Goal: Task Accomplishment & Management: Manage account settings

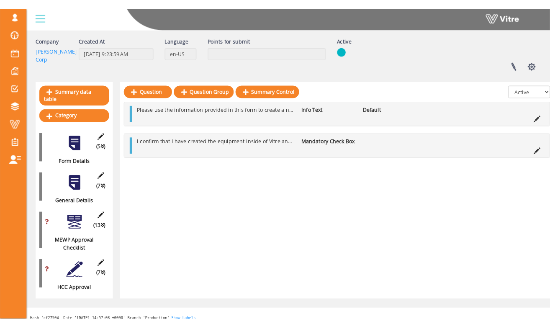
scroll to position [59, 0]
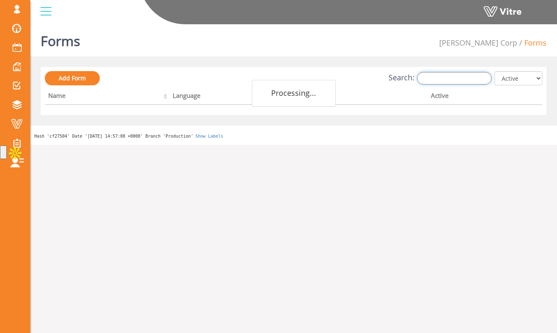
click at [460, 77] on input "Search:" at bounding box center [454, 78] width 75 height 13
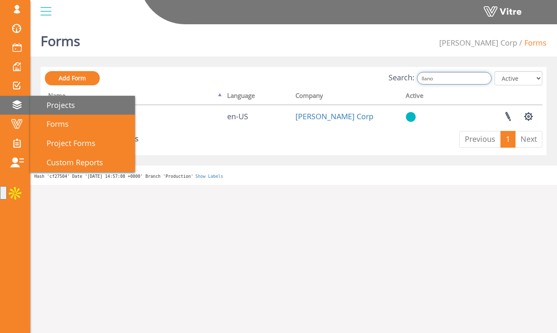
type input "llano"
click at [52, 109] on span "Projects" at bounding box center [55, 105] width 39 height 10
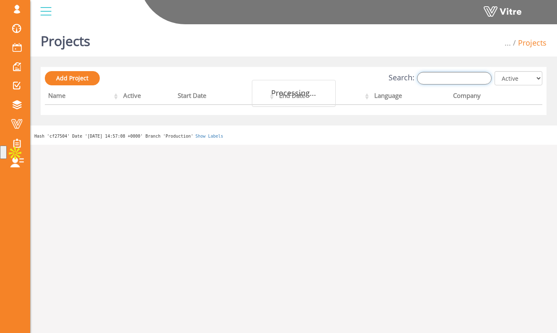
click at [441, 81] on input "Search:" at bounding box center [454, 78] width 75 height 13
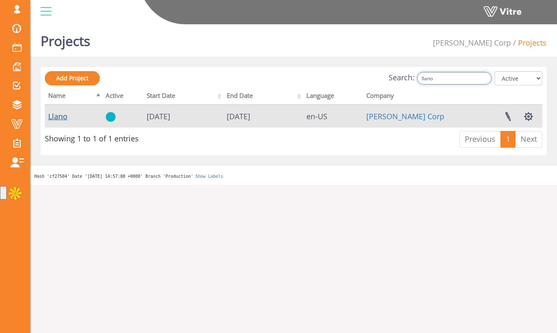
type input "llano"
click at [66, 114] on link "Llano" at bounding box center [57, 116] width 19 height 10
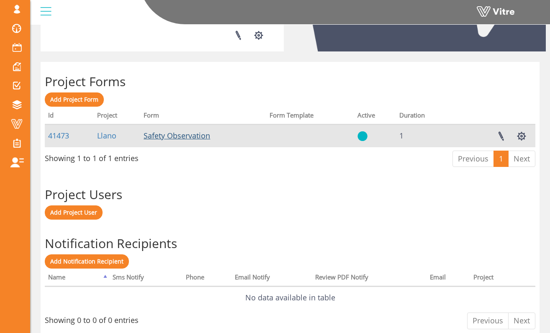
scroll to position [309, 0]
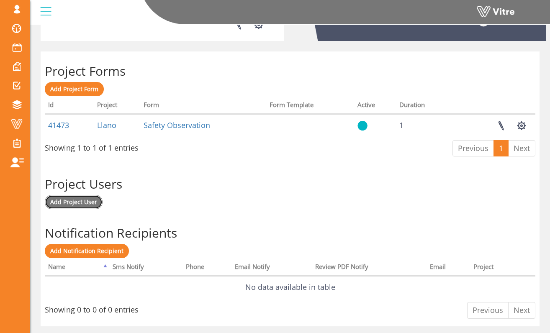
click at [94, 203] on span "Add Project User" at bounding box center [73, 202] width 47 height 8
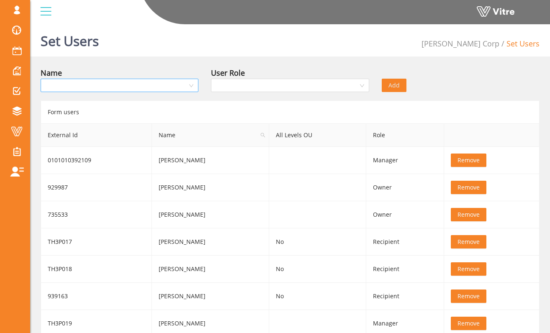
click at [158, 90] on input "search" at bounding box center [117, 85] width 142 height 13
type input "[PERSON_NAME]"
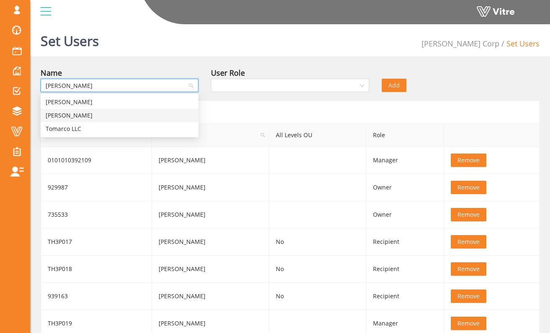
click at [154, 116] on div "[PERSON_NAME]" at bounding box center [120, 115] width 148 height 9
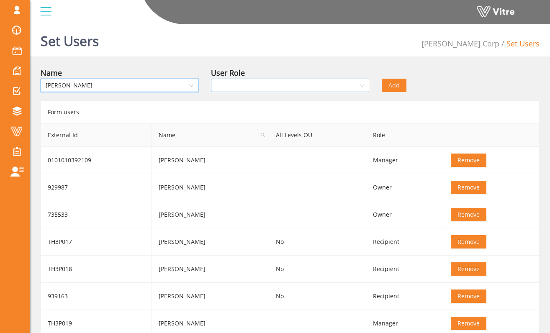
click at [224, 84] on input "search" at bounding box center [287, 85] width 142 height 13
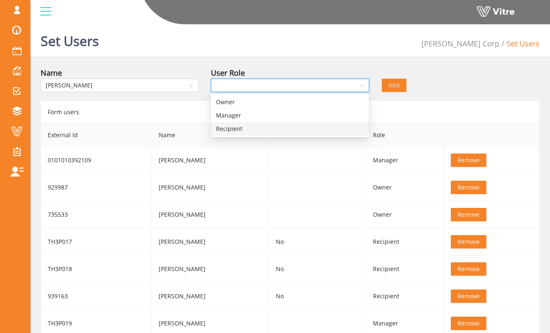
click at [259, 127] on div "Recipient" at bounding box center [290, 128] width 148 height 9
click at [316, 63] on div "Set Users [PERSON_NAME] Corp Set Users Name [PERSON_NAME] User Role Recipient R…" at bounding box center [290, 317] width 520 height 593
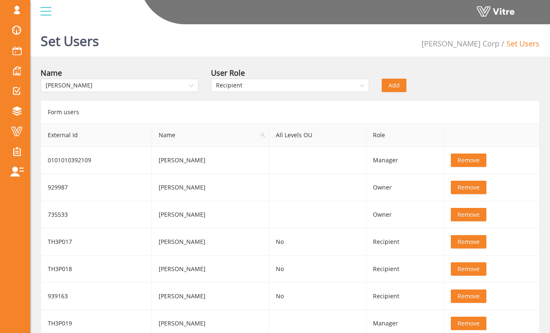
click at [394, 86] on span "Add" at bounding box center [394, 85] width 11 height 9
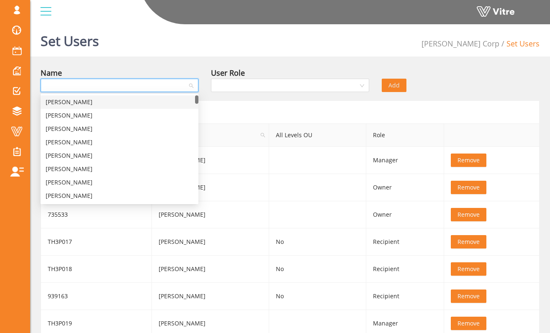
click at [176, 87] on input "search" at bounding box center [117, 85] width 142 height 13
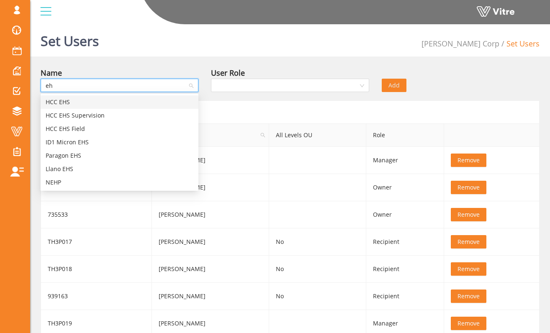
type input "ehs"
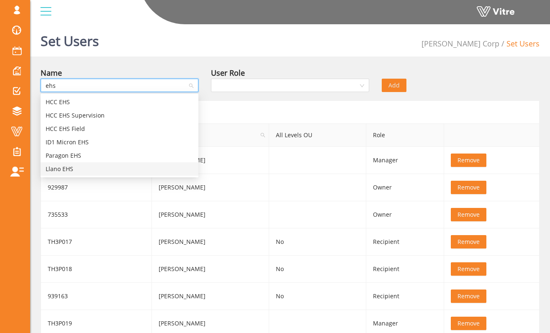
click at [147, 167] on div "Llano EHS" at bounding box center [120, 169] width 148 height 9
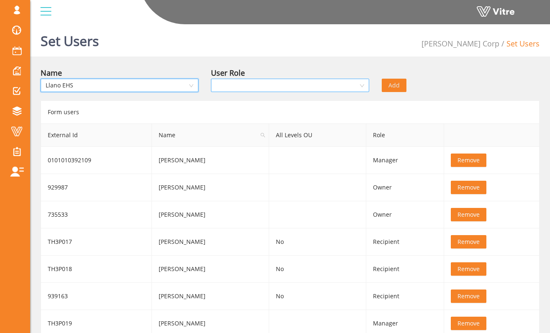
click at [258, 82] on input "search" at bounding box center [287, 85] width 142 height 13
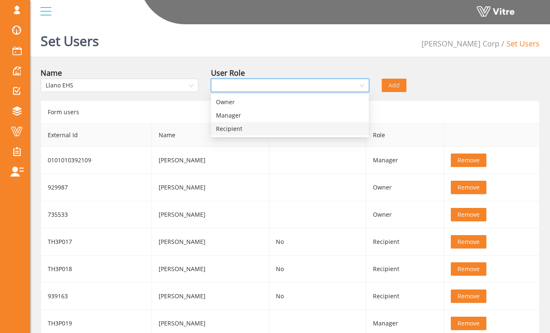
click at [247, 126] on div "Recipient" at bounding box center [290, 128] width 148 height 9
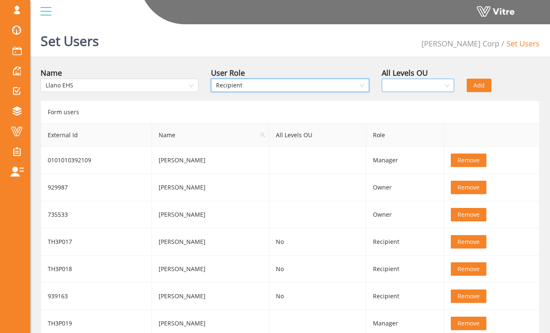
click at [407, 85] on input "search" at bounding box center [415, 85] width 57 height 13
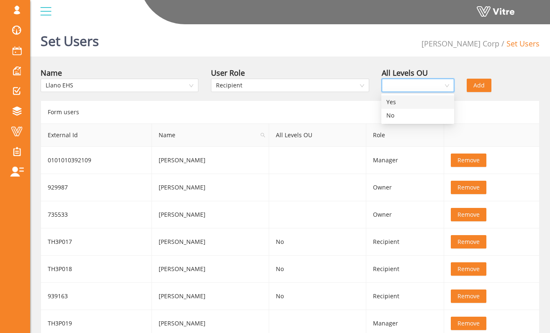
click at [413, 100] on div "Yes" at bounding box center [418, 102] width 63 height 9
click at [416, 100] on div "Name [PERSON_NAME] EHS User Role Recipient All Levels OU true Yes Add Form user…" at bounding box center [290, 338] width 499 height 543
click at [416, 87] on span "Yes" at bounding box center [418, 85] width 63 height 13
click at [410, 117] on div "No" at bounding box center [418, 115] width 63 height 9
click at [415, 97] on div "Name [PERSON_NAME] EHS User Role Recipient All Levels OU false No Add Form user…" at bounding box center [290, 338] width 499 height 543
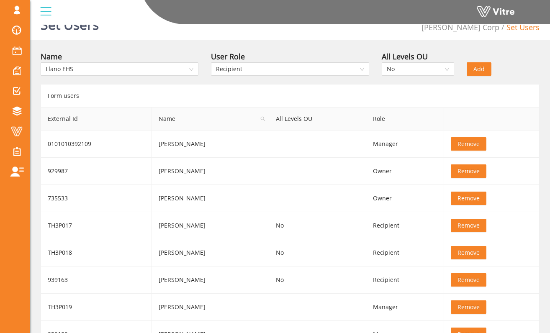
scroll to position [25, 0]
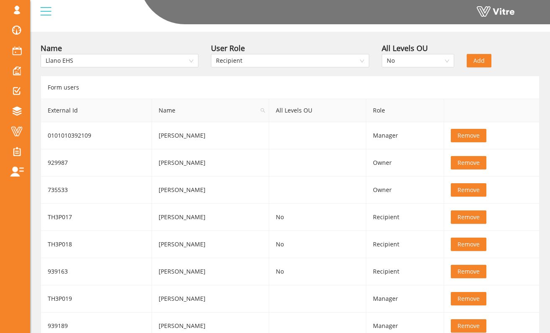
click at [478, 63] on span "Add" at bounding box center [479, 60] width 11 height 9
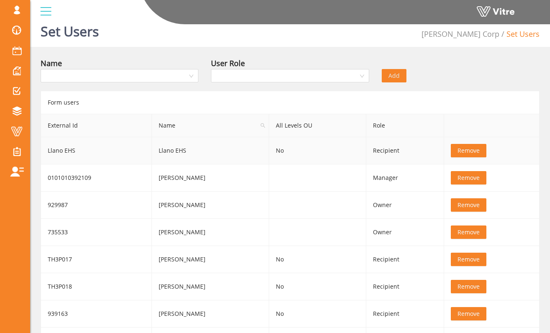
scroll to position [10, 0]
